Goal: Task Accomplishment & Management: Use online tool/utility

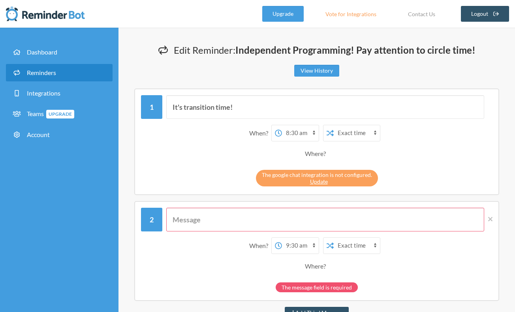
select select "08:30:00"
select select "09:30:00"
click at [317, 181] on link "Update" at bounding box center [319, 181] width 18 height 7
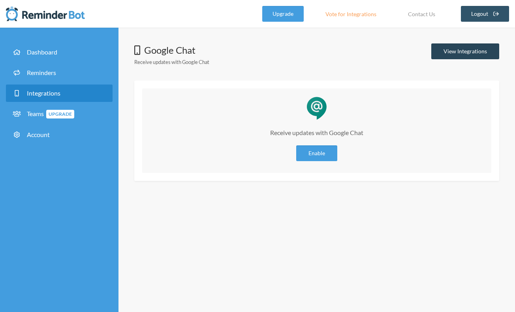
click at [470, 50] on link "View Integrations" at bounding box center [465, 51] width 68 height 16
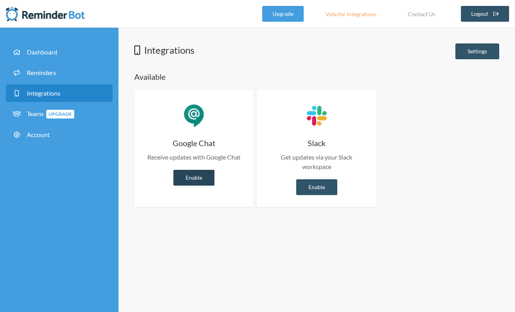
click at [208, 179] on link "Enable" at bounding box center [193, 178] width 41 height 16
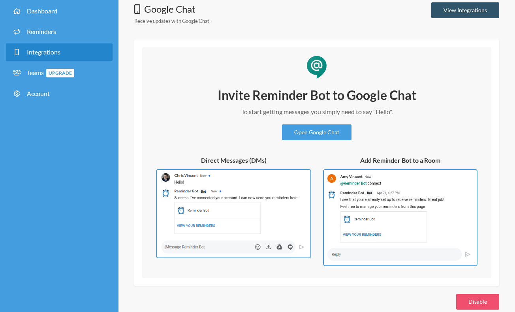
scroll to position [54, 0]
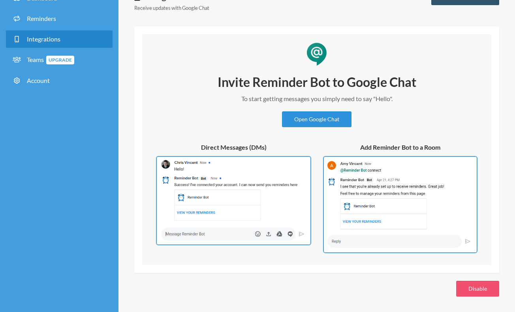
click at [327, 115] on link "Open Google Chat" at bounding box center [317, 119] width 70 height 16
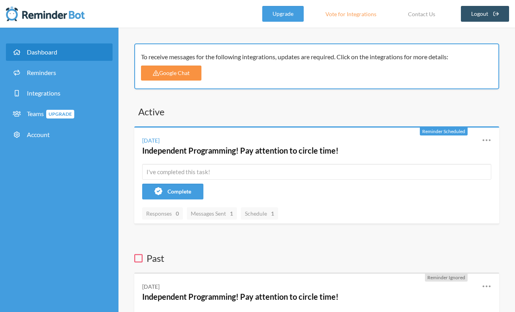
click at [164, 73] on link "Google Chat" at bounding box center [171, 73] width 60 height 15
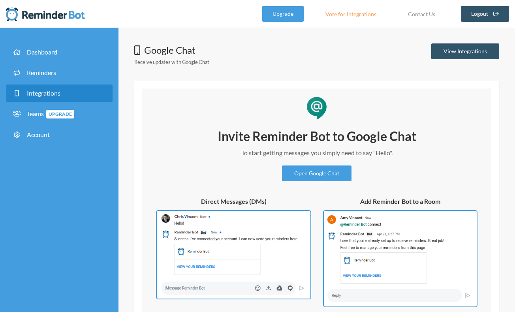
scroll to position [54, 0]
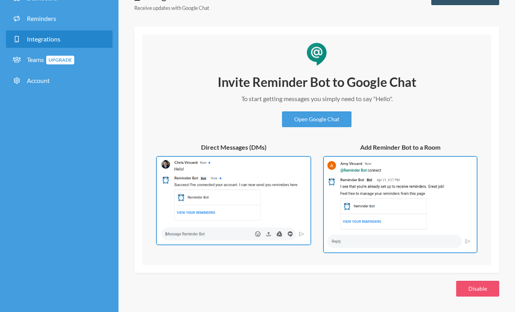
click at [250, 171] on img at bounding box center [233, 201] width 155 height 90
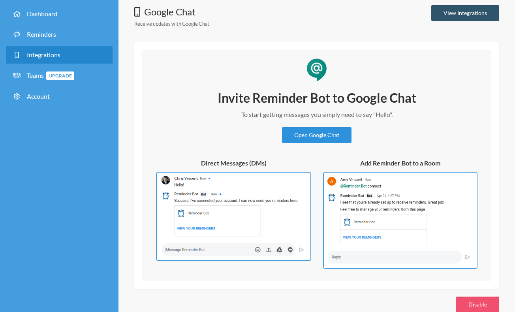
scroll to position [38, 0]
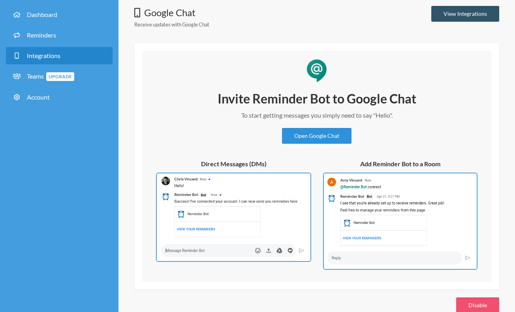
click at [315, 135] on link "Open Google Chat" at bounding box center [317, 136] width 70 height 16
